Goal: Register for event/course

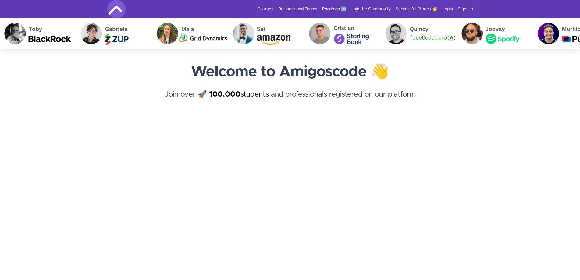
click at [273, 11] on link "Courses" at bounding box center [265, 9] width 16 height 6
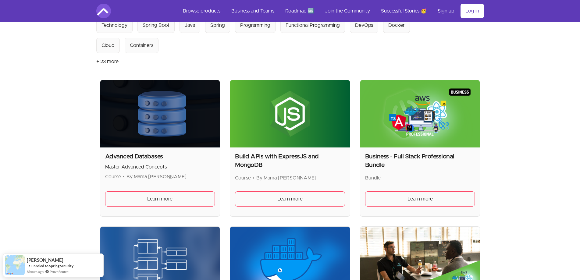
scroll to position [61, 0]
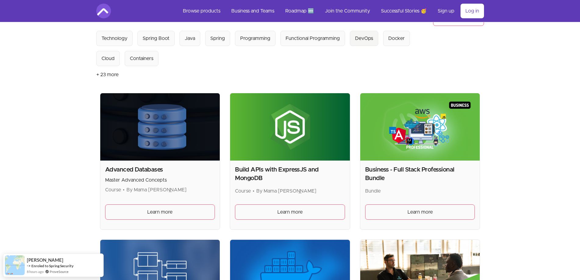
click at [355, 40] on div "DevOps" at bounding box center [364, 38] width 18 height 7
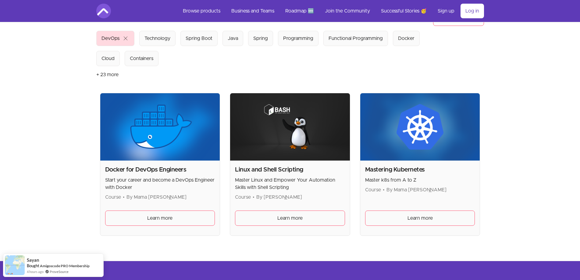
click at [110, 74] on button "+ 23 more" at bounding box center [107, 74] width 22 height 17
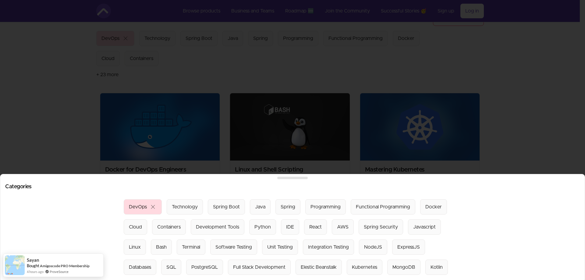
click at [178, 79] on div at bounding box center [292, 140] width 585 height 280
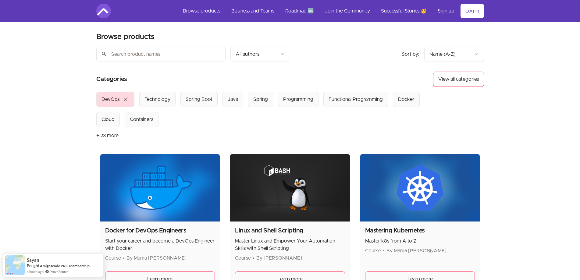
click at [110, 137] on button "+ 23 more" at bounding box center [107, 135] width 22 height 17
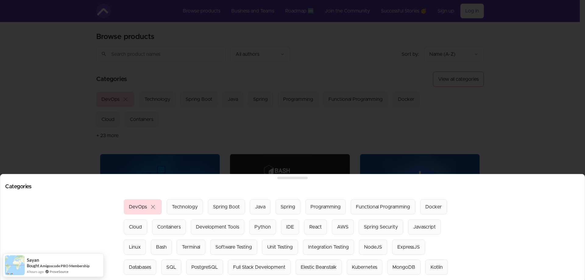
click at [401, 89] on div at bounding box center [292, 140] width 585 height 280
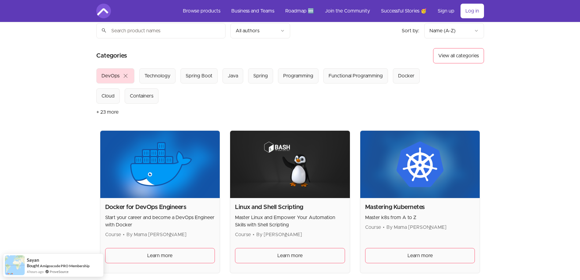
scroll to position [30, 0]
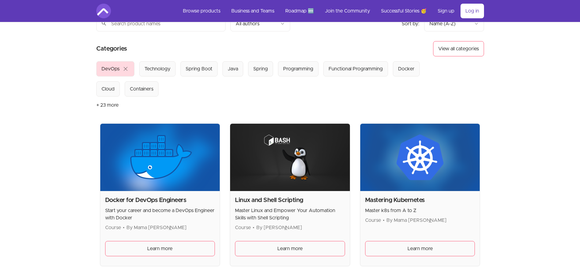
click at [104, 105] on button "+ 23 more" at bounding box center [107, 105] width 22 height 17
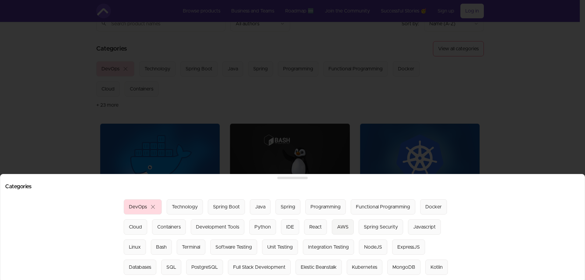
click at [337, 223] on div "AWS" at bounding box center [343, 226] width 12 height 7
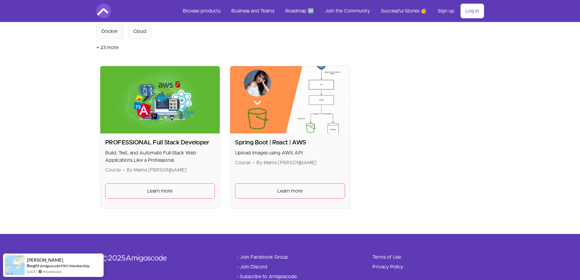
scroll to position [91, 0]
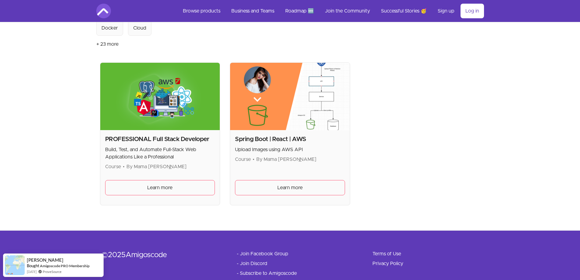
click at [259, 140] on h2 "Spring Boot | React | AWS" at bounding box center [290, 139] width 110 height 9
click at [281, 189] on span "Learn more" at bounding box center [289, 187] width 25 height 7
click at [152, 185] on span "Learn more" at bounding box center [159, 187] width 25 height 7
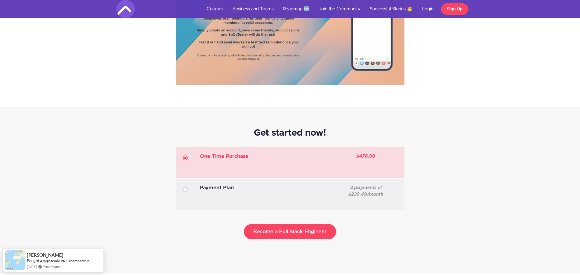
scroll to position [1736, 0]
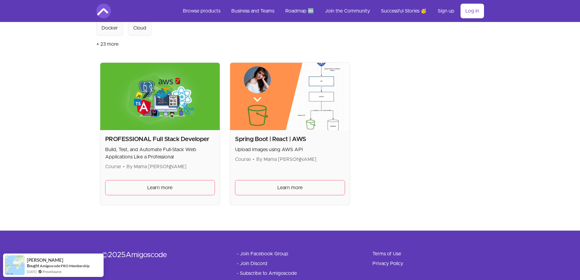
click at [294, 116] on img at bounding box center [290, 96] width 120 height 67
click at [301, 186] on span "Learn more" at bounding box center [289, 187] width 25 height 7
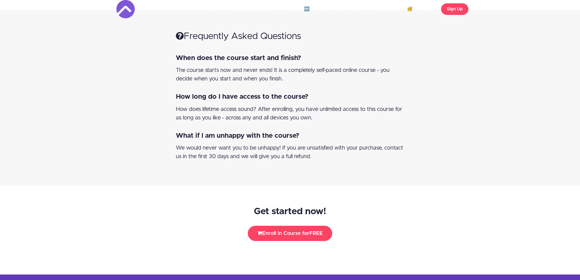
scroll to position [941, 0]
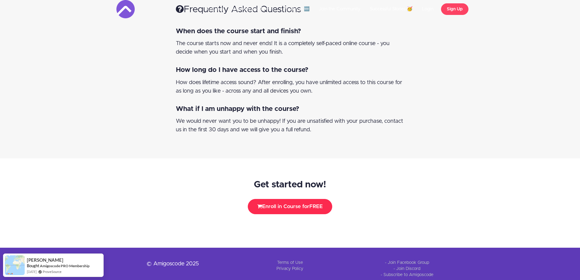
click at [320, 199] on button "Enroll in Course for FREE" at bounding box center [290, 206] width 84 height 15
